Goal: Check status: Check status

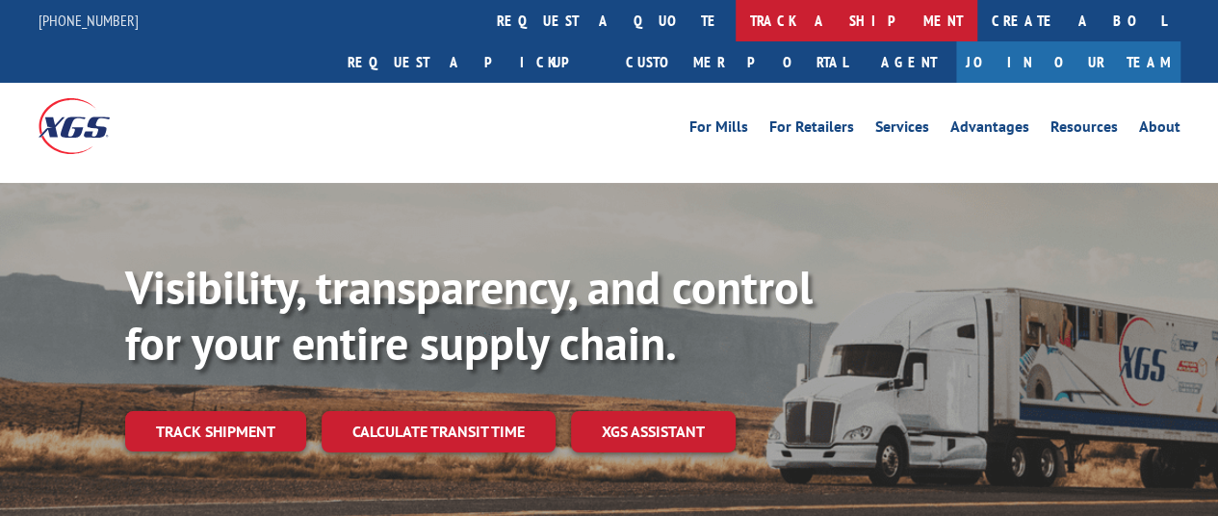
click at [735, 24] on link "track a shipment" at bounding box center [856, 20] width 242 height 41
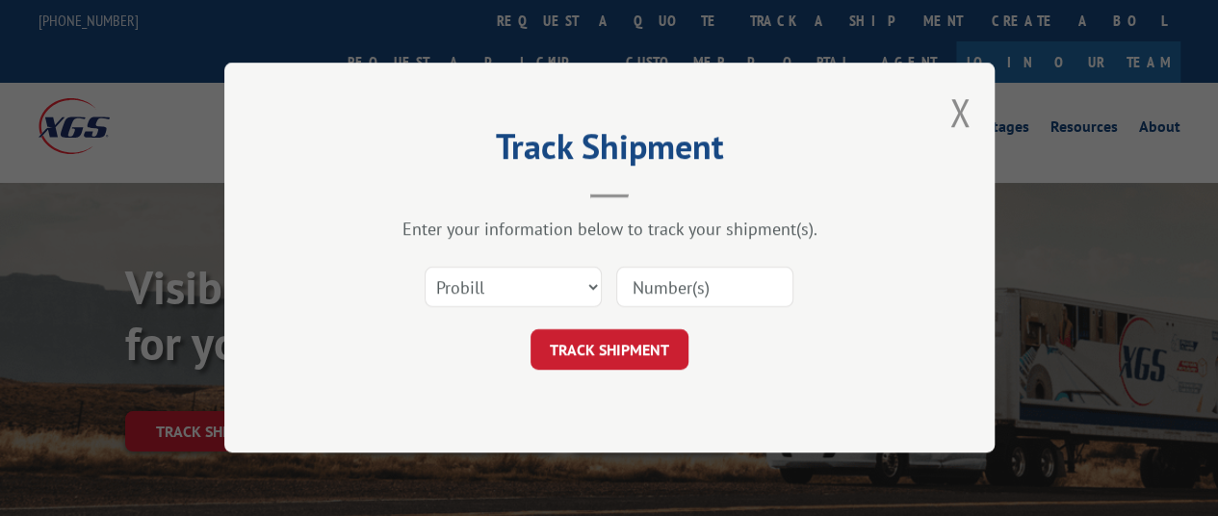
click at [621, 284] on input at bounding box center [704, 288] width 177 height 40
paste input "17014151 17014152 17014154 17014157 17014157 17014166 17014167"
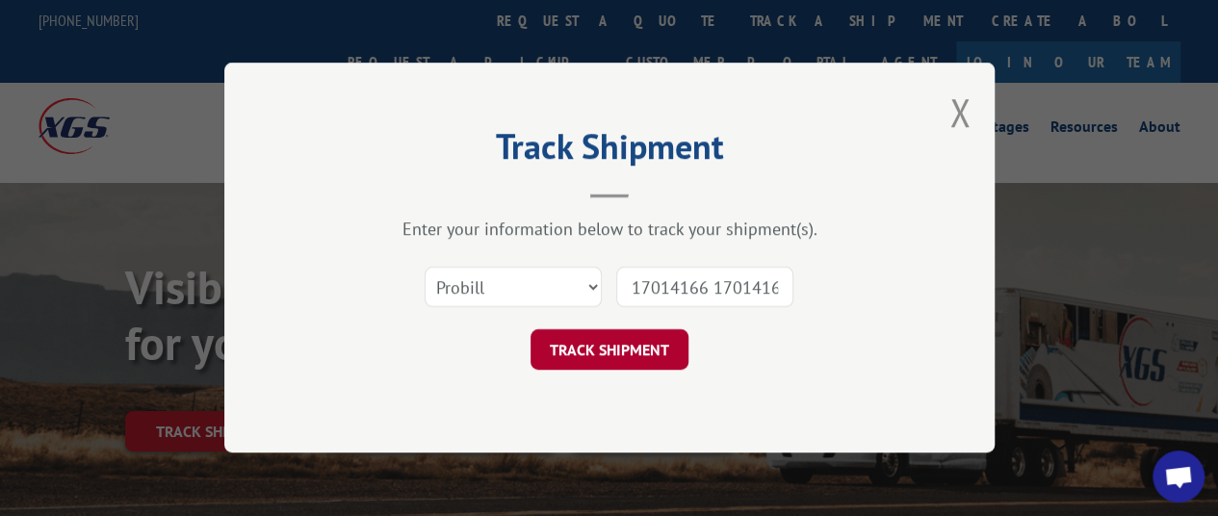
type input "17014151 17014152 17014154 17014157 17014157 17014166 17014167"
click at [634, 353] on button "TRACK SHIPMENT" at bounding box center [609, 350] width 158 height 40
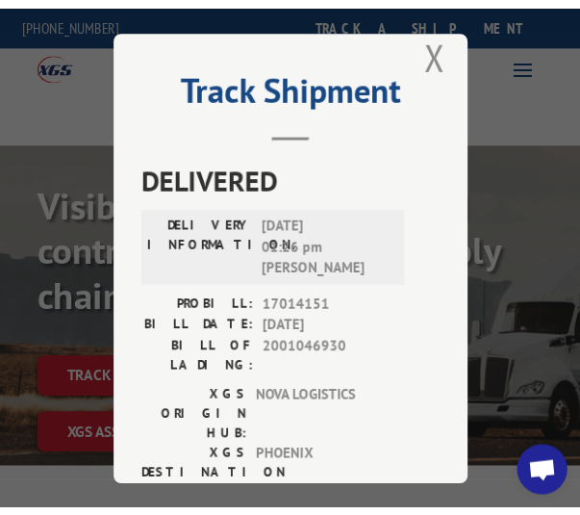
scroll to position [96, 0]
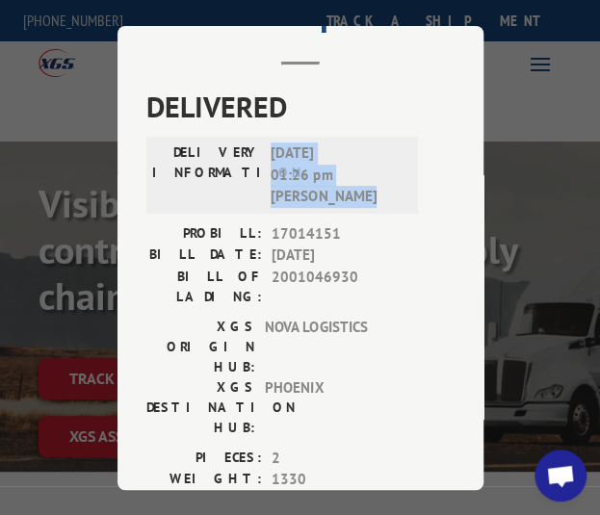
drag, startPoint x: 264, startPoint y: 145, endPoint x: 345, endPoint y: 192, distance: 93.1
click at [345, 192] on span "08/20/2025 01:26 pm Vince Carroll" at bounding box center [335, 174] width 130 height 65
copy span "08/20/2025 01:26 pm Vince Carroll"
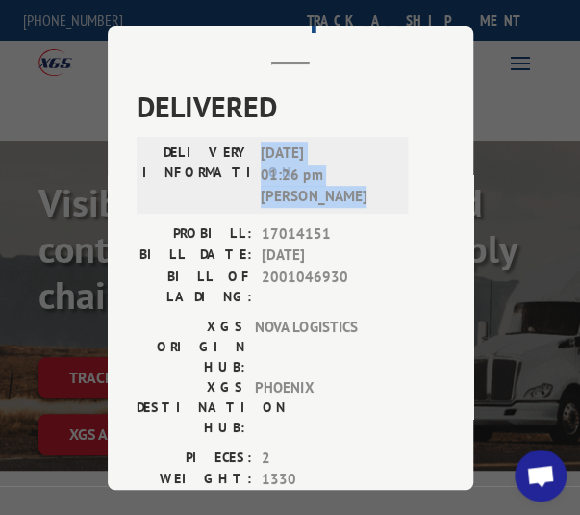
click at [289, 238] on div "PROBILL: 17014151 BILL DATE: 08/12/2025 BILL OF LADING: 2001046930" at bounding box center [281, 264] width 289 height 84
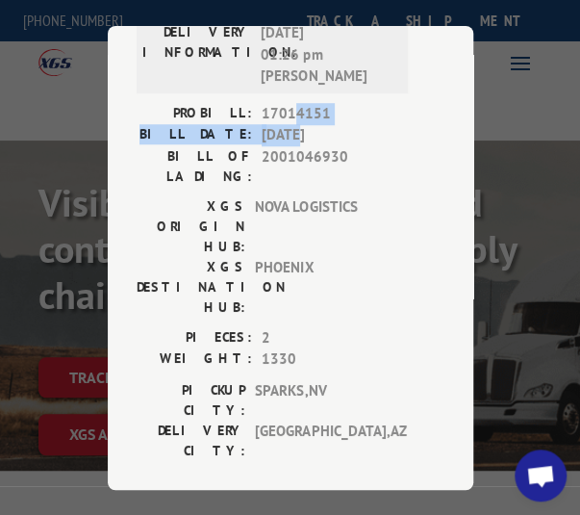
scroll to position [481, 0]
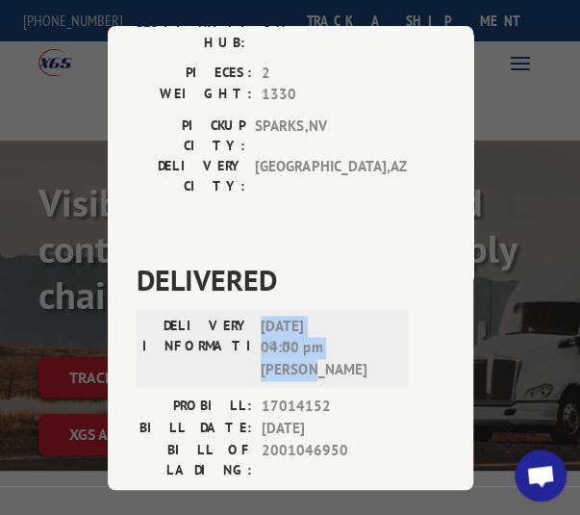
drag, startPoint x: 256, startPoint y: 206, endPoint x: 310, endPoint y: 242, distance: 64.6
click at [310, 315] on span "08/20/2025 04:00 pm Donovan" at bounding box center [326, 347] width 130 height 65
copy span "08/20/2025 04:00 pm Donovan"
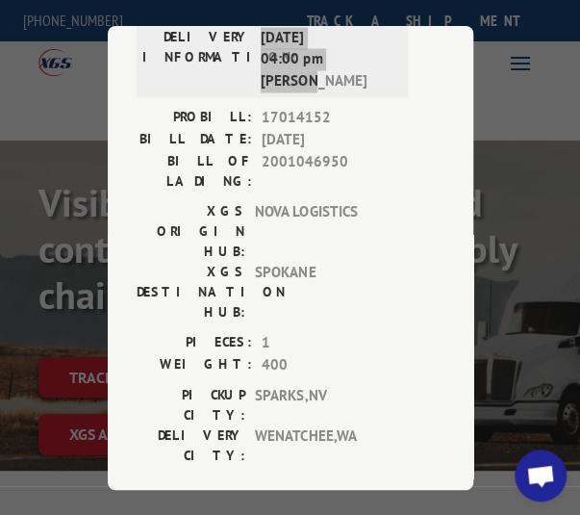
scroll to position [866, 0]
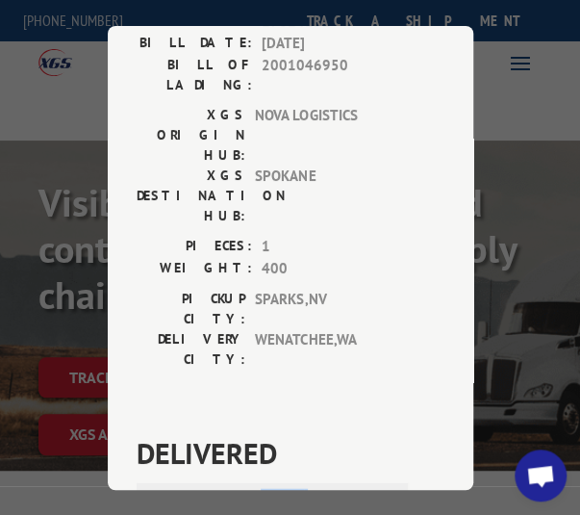
drag, startPoint x: 254, startPoint y: 255, endPoint x: 316, endPoint y: 317, distance: 87.1
click at [316, 482] on div "DELIVERY INFORMATION: 08/14/2025 09:10 am Cesar" at bounding box center [272, 520] width 271 height 77
copy span "08/14/2025 09:10 am Cesar"
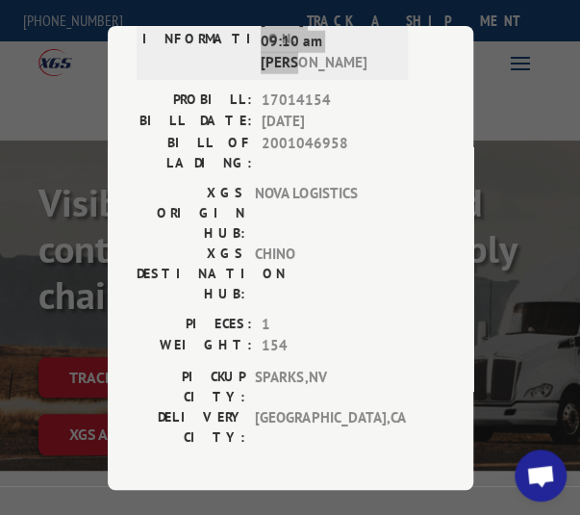
scroll to position [1348, 0]
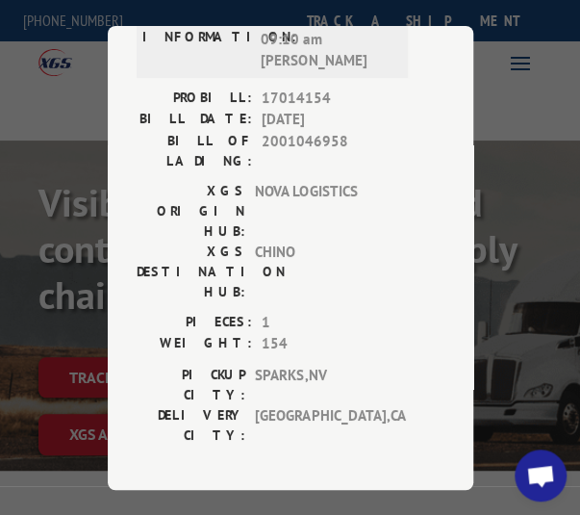
drag, startPoint x: 254, startPoint y: 241, endPoint x: 337, endPoint y: 300, distance: 102.1
copy span "08/19/2025 02:16 pm Tanya"
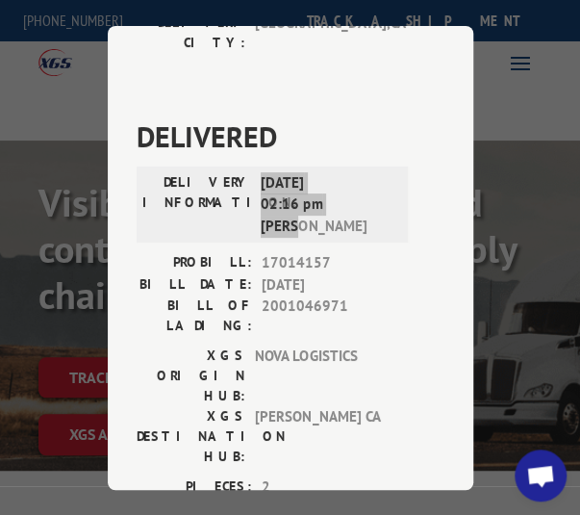
scroll to position [1925, 0]
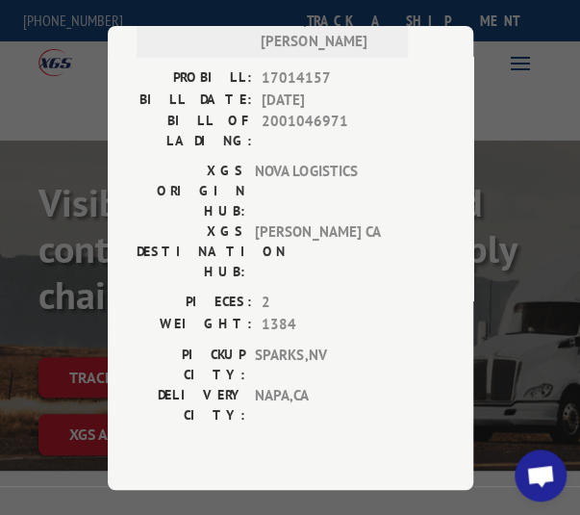
drag, startPoint x: 252, startPoint y: 106, endPoint x: 298, endPoint y: 143, distance: 59.5
copy span "08/18/2025 06:22 pm Jose"
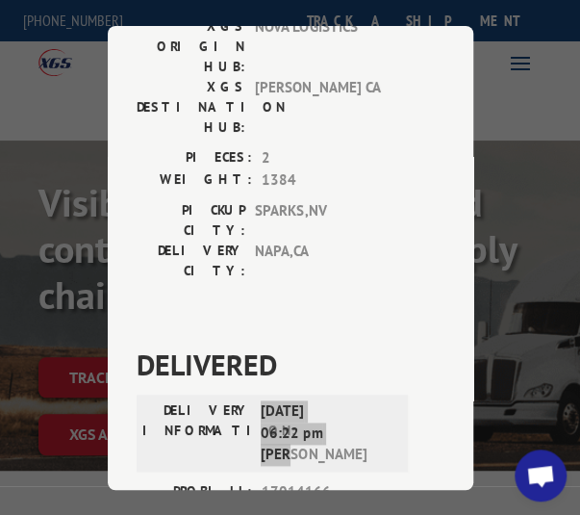
scroll to position [2310, 0]
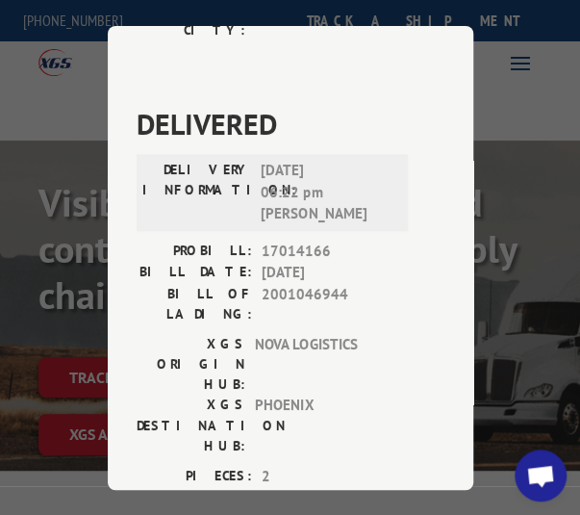
drag, startPoint x: 251, startPoint y: 178, endPoint x: 329, endPoint y: 249, distance: 105.6
copy span "08/20/2025 06:30 am JON"
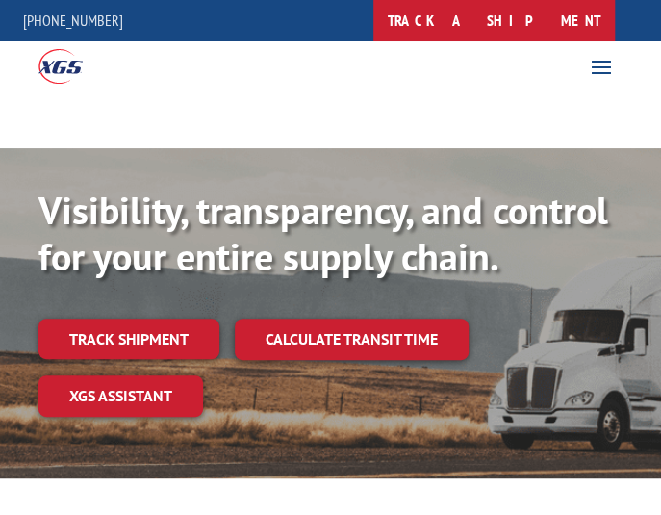
click at [526, 24] on link "track a shipment" at bounding box center [494, 20] width 242 height 41
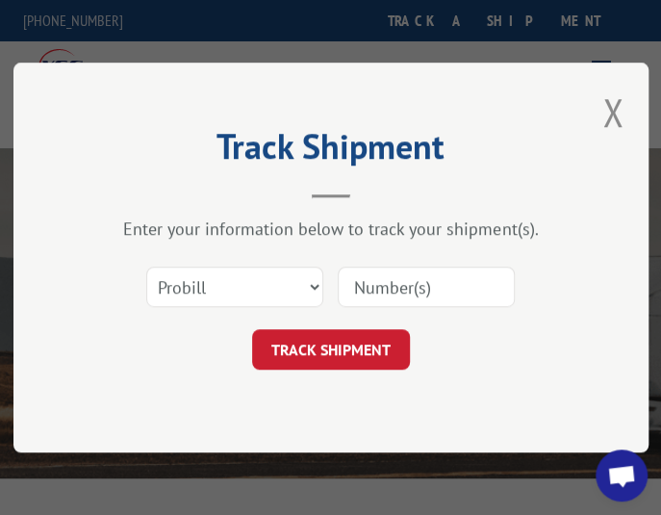
click at [364, 286] on input at bounding box center [425, 287] width 177 height 40
paste input "17014158 17014160 17014161 17014162 17014163 17014164 17014168 17014169 1701417…"
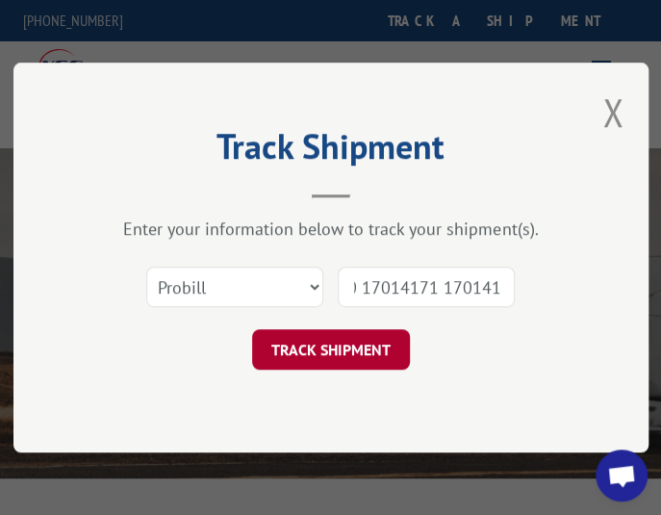
type input "17014158 17014160 17014161 17014162 17014163 17014164 17014168 17014169 1701417…"
click at [337, 356] on button "TRACK SHIPMENT" at bounding box center [330, 349] width 158 height 40
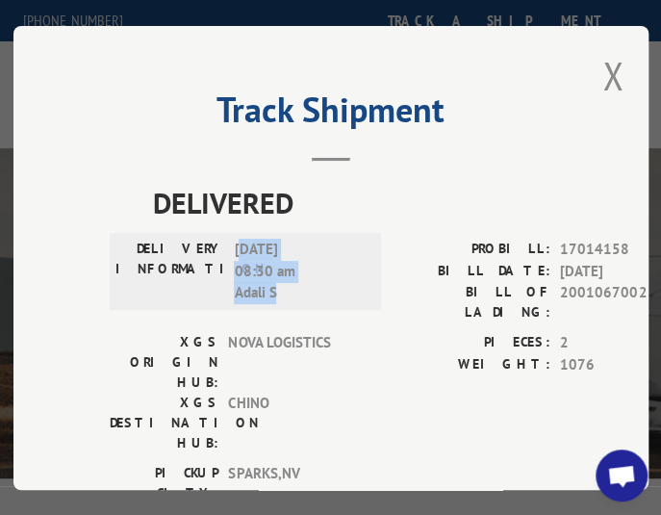
drag, startPoint x: 233, startPoint y: 243, endPoint x: 292, endPoint y: 286, distance: 73.0
click at [292, 286] on span "[DATE] 08:30 am Adali S" at bounding box center [299, 271] width 130 height 65
copy span "[DATE] 08:30 am Adali S"
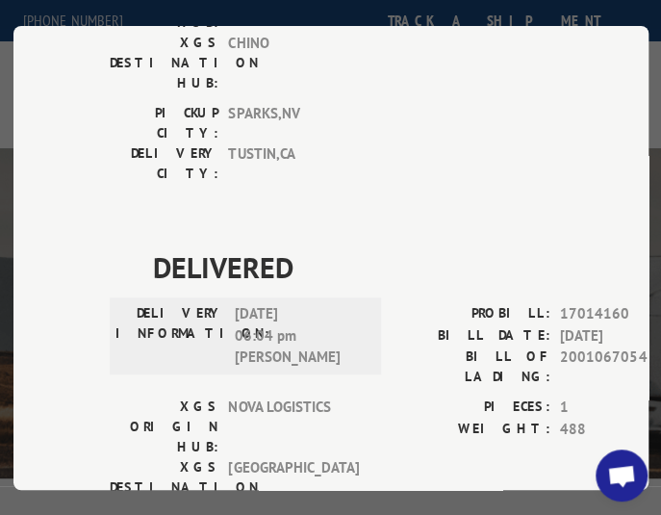
scroll to position [385, 0]
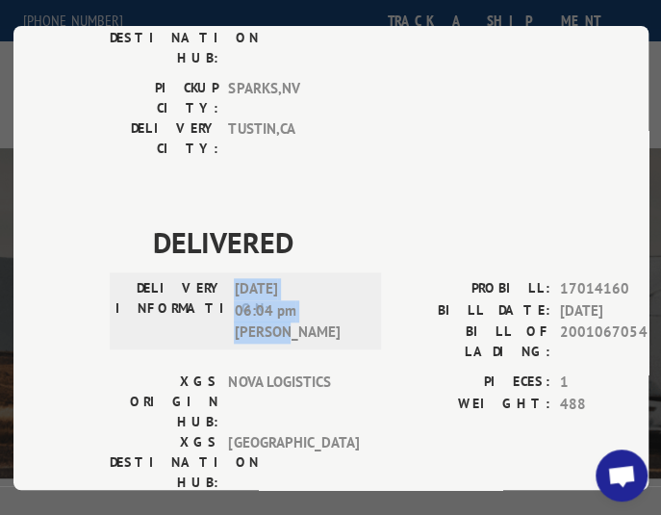
drag, startPoint x: 228, startPoint y: 169, endPoint x: 325, endPoint y: 217, distance: 108.1
click at [325, 278] on span "[DATE] 06:04 pm [PERSON_NAME]" at bounding box center [299, 310] width 130 height 65
copy span "[DATE] 06:04 pm [PERSON_NAME]"
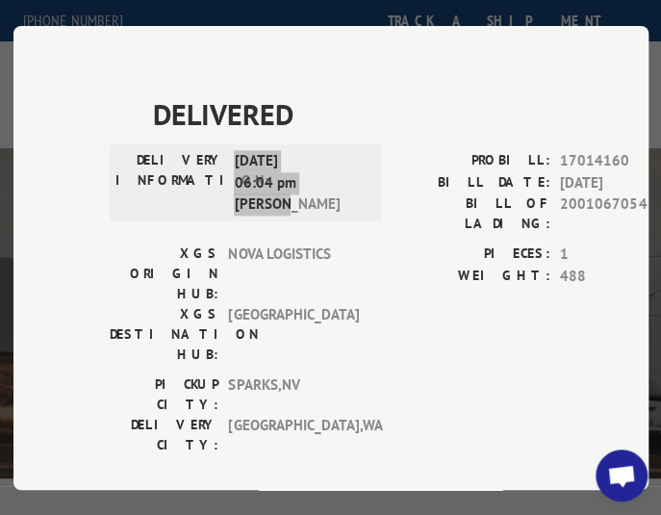
scroll to position [674, 0]
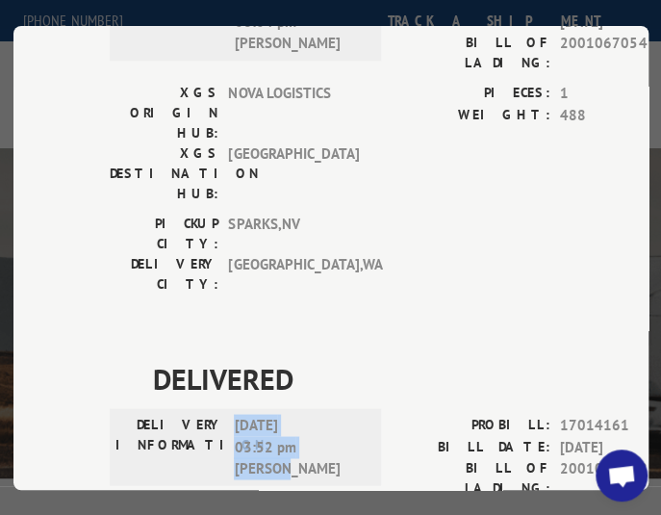
drag, startPoint x: 227, startPoint y: 200, endPoint x: 298, endPoint y: 251, distance: 87.6
click at [298, 414] on span "[DATE] 03:52 pm [PERSON_NAME]" at bounding box center [299, 446] width 130 height 65
copy span "[DATE] 03:52 pm [PERSON_NAME]"
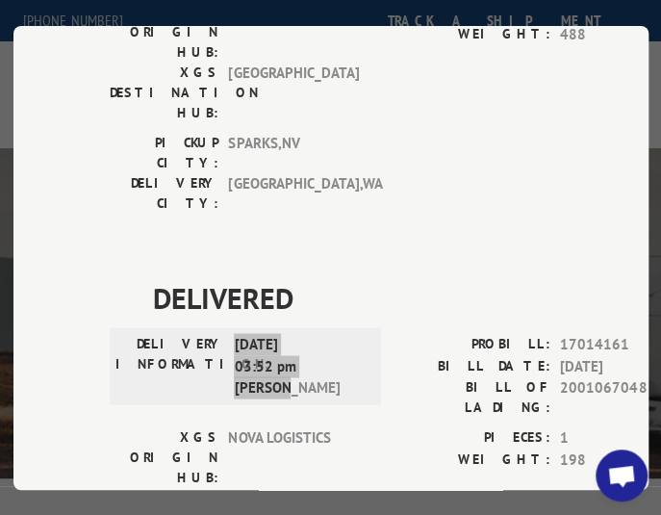
scroll to position [866, 0]
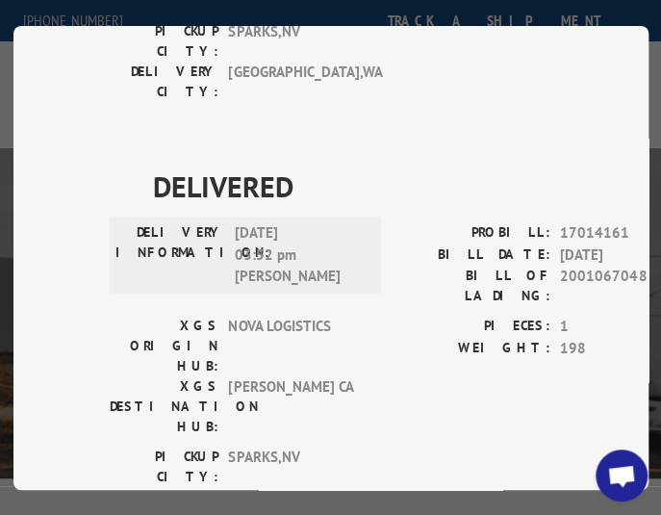
drag, startPoint x: 227, startPoint y: 319, endPoint x: 260, endPoint y: 373, distance: 63.9
copy span "[DATE] 08:15 am JR"
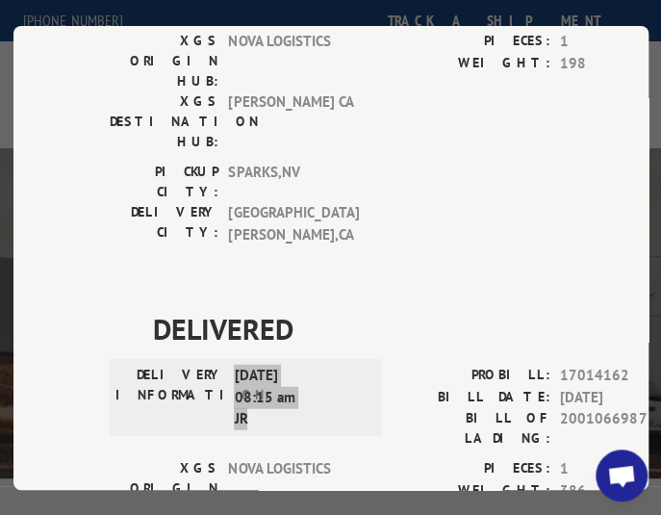
scroll to position [1155, 0]
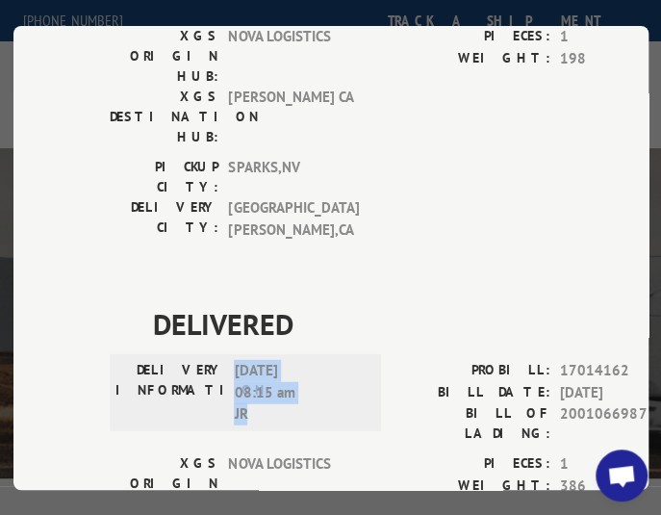
drag, startPoint x: 229, startPoint y: 344, endPoint x: 347, endPoint y: 407, distance: 133.5
copy span "[DATE] 02:57 pm [PERSON_NAME]"
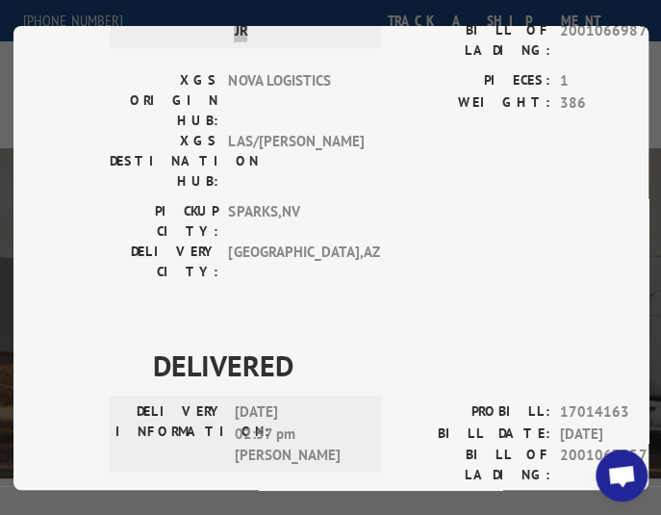
scroll to position [1540, 0]
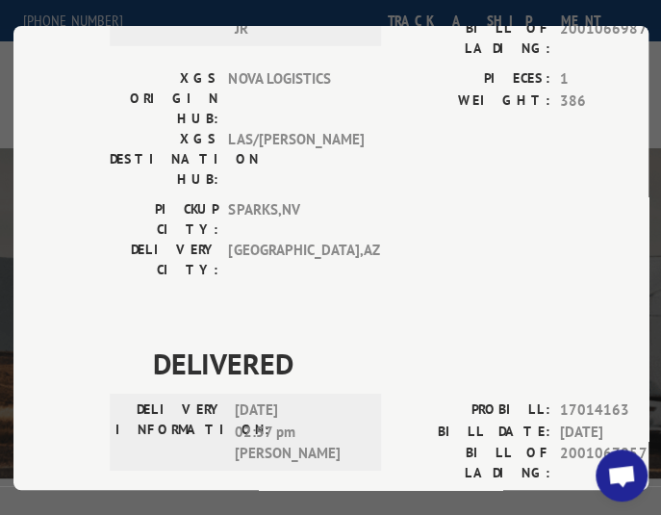
drag, startPoint x: 228, startPoint y: 278, endPoint x: 293, endPoint y: 319, distance: 76.1
copy span "[DATE] 05:35 pm [GEOGRAPHIC_DATA]"
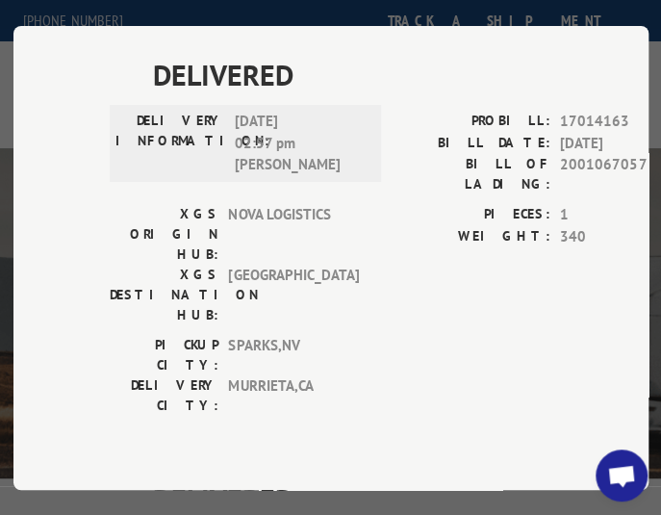
scroll to position [1925, 0]
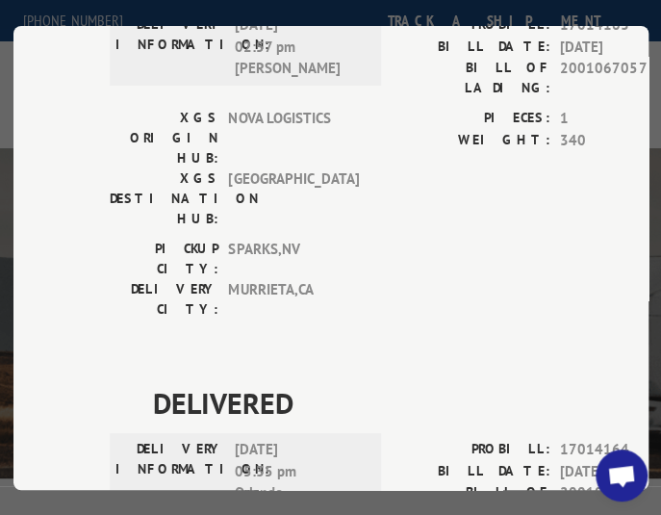
drag, startPoint x: 226, startPoint y: 208, endPoint x: 315, endPoint y: 264, distance: 104.7
copy span "[DATE] 11:42 am D. Escalates"
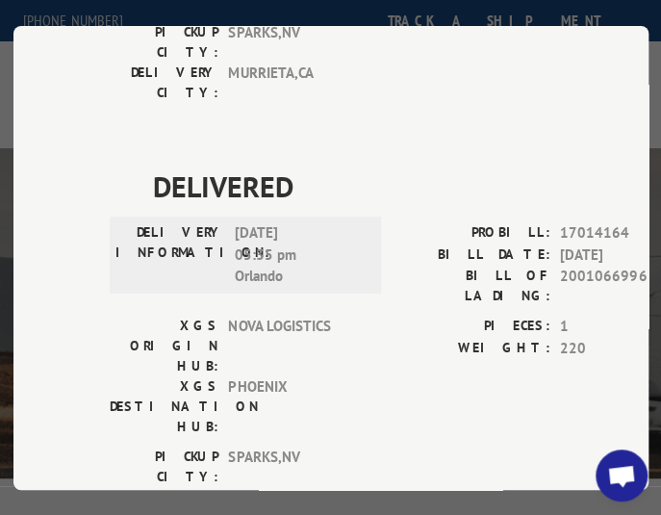
scroll to position [2214, 0]
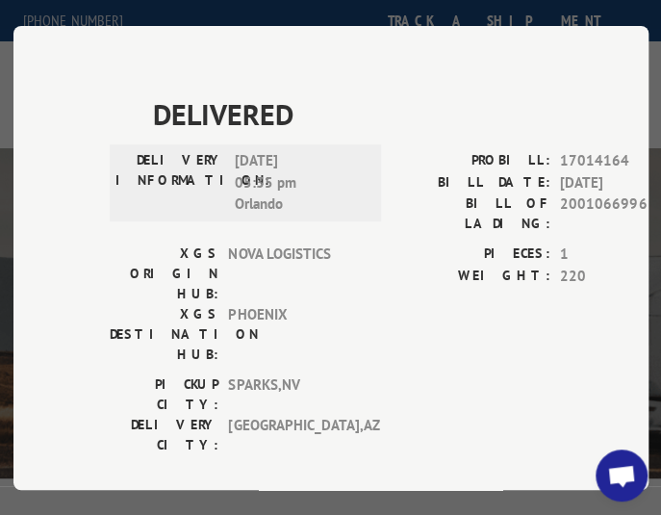
drag, startPoint x: 221, startPoint y: 230, endPoint x: 335, endPoint y: 282, distance: 124.9
drag, startPoint x: 228, startPoint y: 233, endPoint x: 301, endPoint y: 274, distance: 84.1
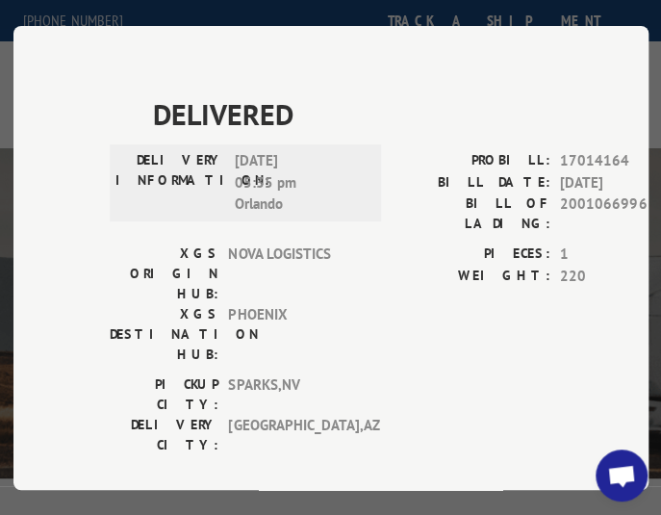
copy span "[DATE] 11:31 am [PERSON_NAME]"
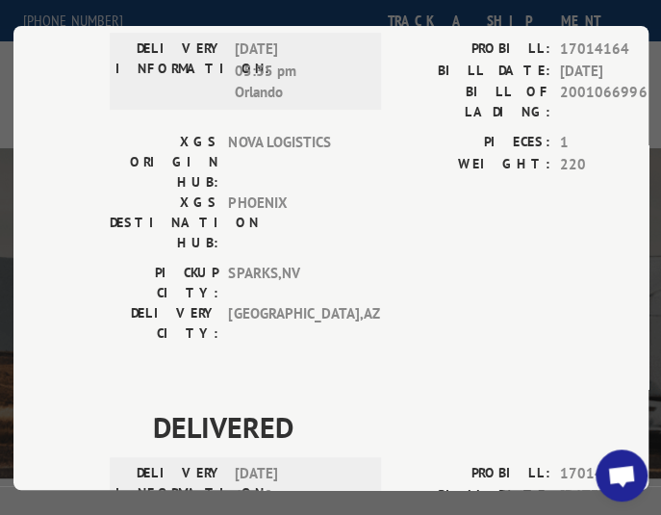
scroll to position [2406, 0]
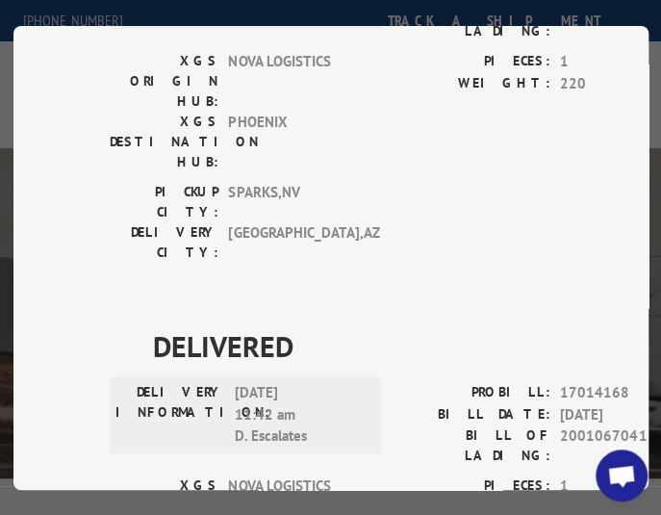
drag, startPoint x: 230, startPoint y: 352, endPoint x: 288, endPoint y: 395, distance: 71.6
copy span "[DATE] 03:38 pm [PERSON_NAME]"
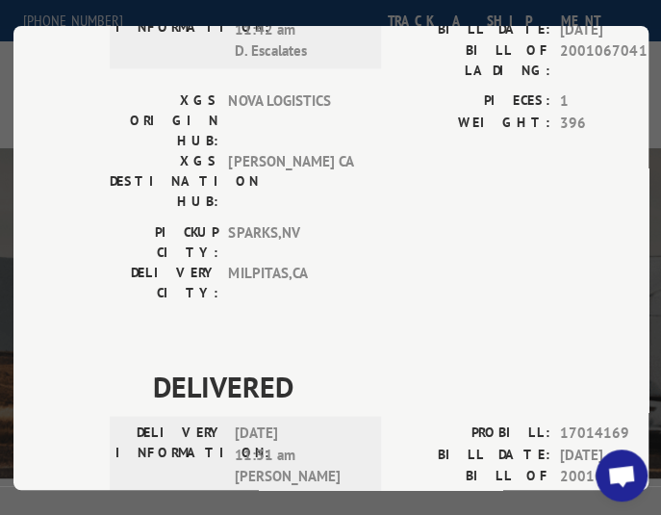
scroll to position [2888, 0]
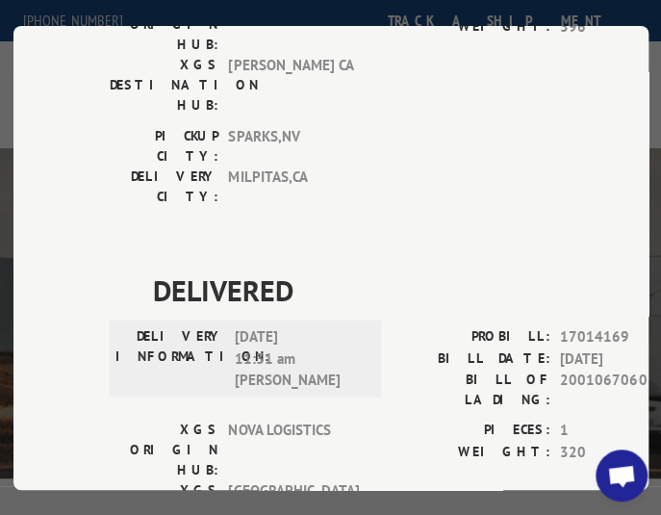
drag, startPoint x: 227, startPoint y: 186, endPoint x: 326, endPoint y: 231, distance: 109.0
copy span "[DATE] 04:14 pm [PERSON_NAME]"
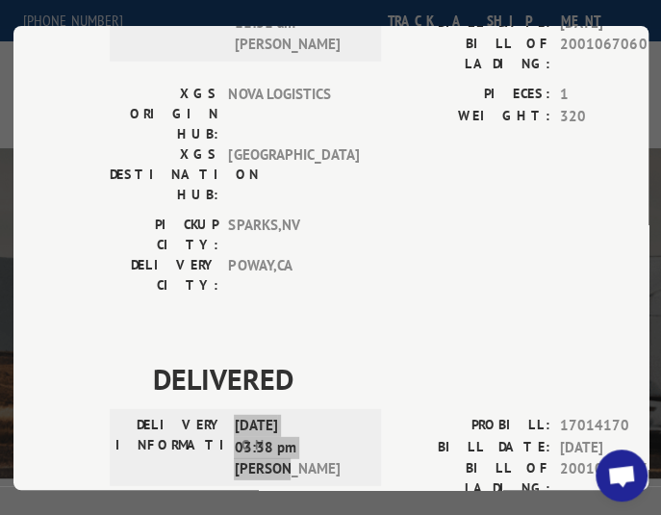
scroll to position [3237, 0]
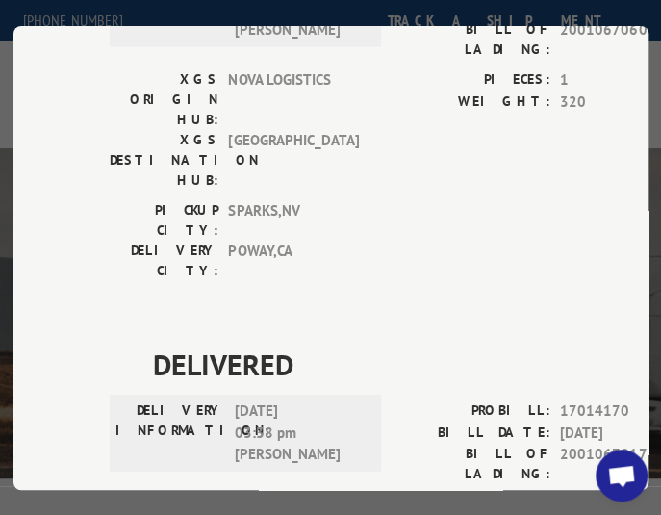
drag, startPoint x: 229, startPoint y: 152, endPoint x: 270, endPoint y: 199, distance: 62.8
